Goal: Task Accomplishment & Management: Manage account settings

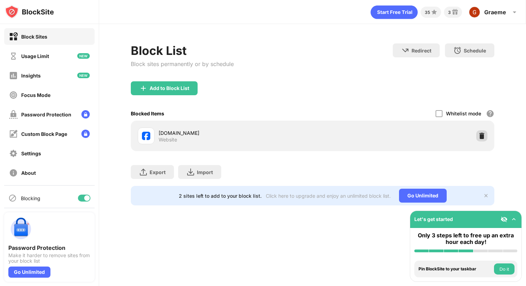
click at [482, 135] on img at bounding box center [481, 136] width 7 height 7
